Goal: Obtain resource: Download file/media

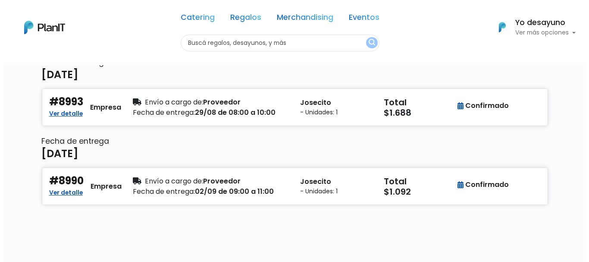
scroll to position [51, 0]
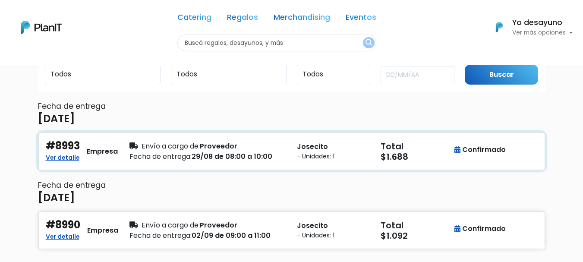
click at [301, 143] on p "Josecito" at bounding box center [333, 146] width 73 height 10
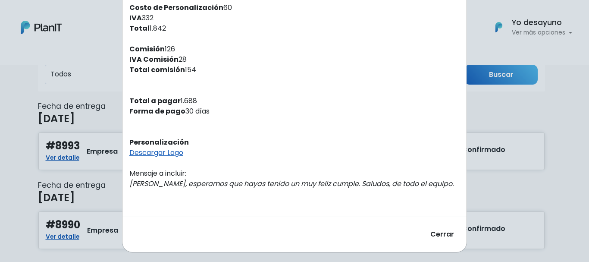
scroll to position [316, 0]
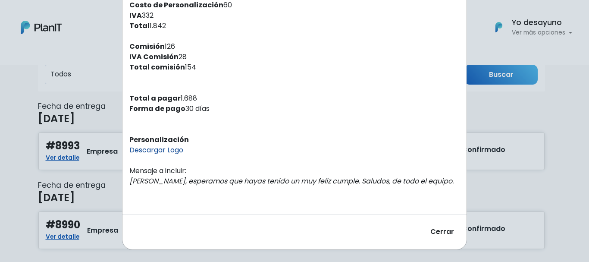
click at [172, 152] on link "Descargar Logo" at bounding box center [156, 150] width 54 height 10
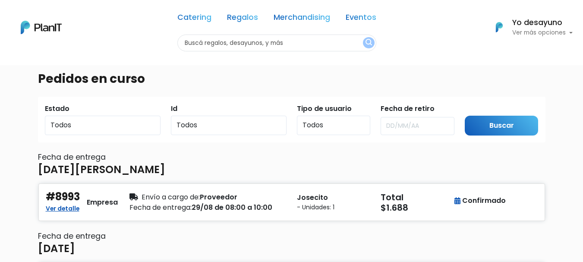
scroll to position [51, 0]
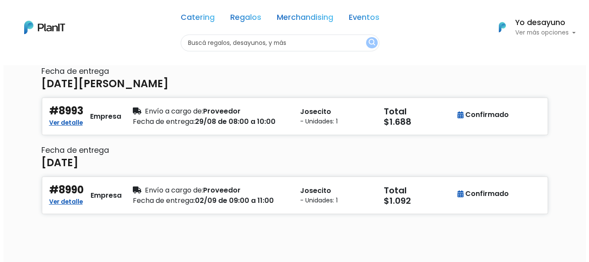
scroll to position [86, 0]
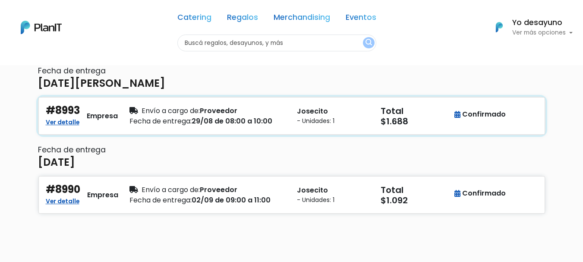
click at [281, 108] on div "Envío a cargo de: Proveedor" at bounding box center [207, 111] width 157 height 10
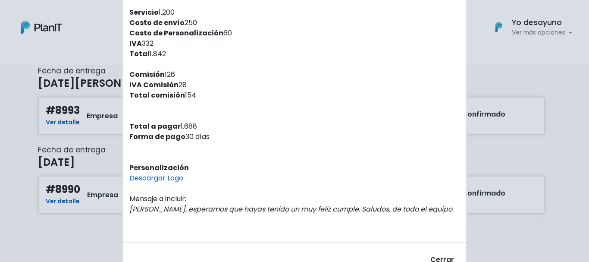
scroll to position [316, 0]
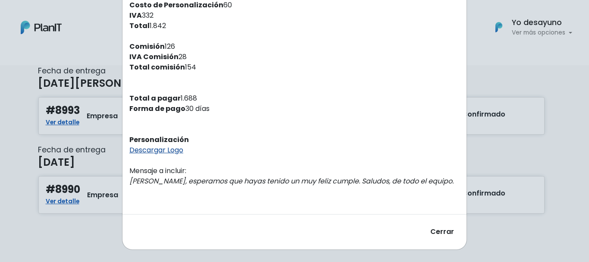
click at [154, 148] on link "Descargar Logo" at bounding box center [156, 150] width 54 height 10
